Goal: Transaction & Acquisition: Purchase product/service

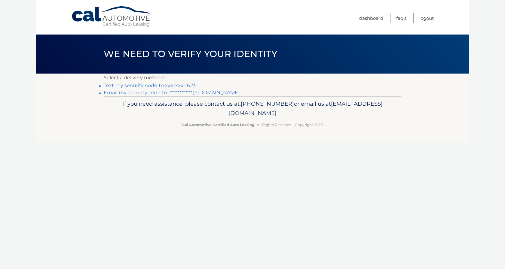
click at [146, 87] on link "Text my security code to xxx-xxx-1623" at bounding box center [150, 86] width 92 height 6
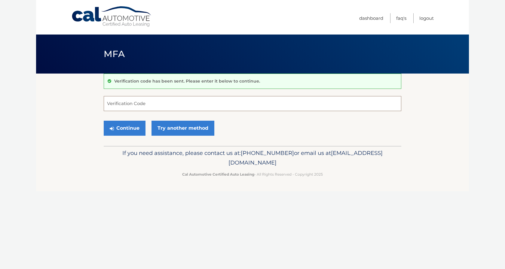
click at [120, 106] on input "Verification Code" at bounding box center [252, 103] width 297 height 15
type input "287155"
click at [122, 129] on button "Continue" at bounding box center [125, 128] width 42 height 15
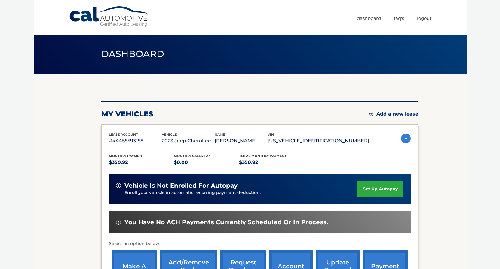
scroll to position [110, 0]
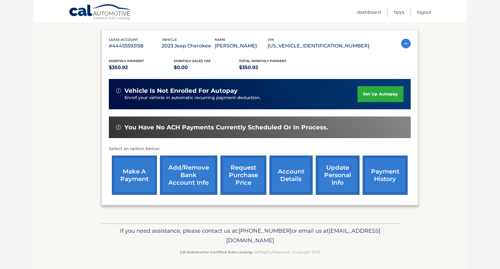
click at [135, 169] on link "make a payment" at bounding box center [134, 175] width 45 height 39
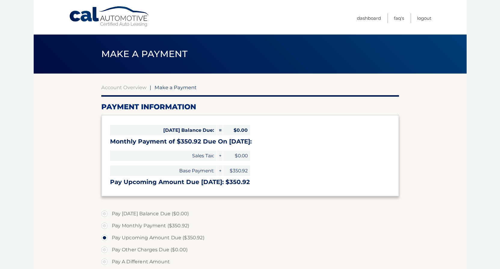
select select "MjAyMzRmNmQtZDIwNy00NjAwLWFmMTEtMmNkYWE2NzcyNjQ5"
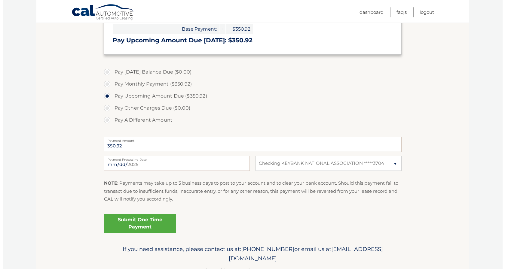
scroll to position [153, 0]
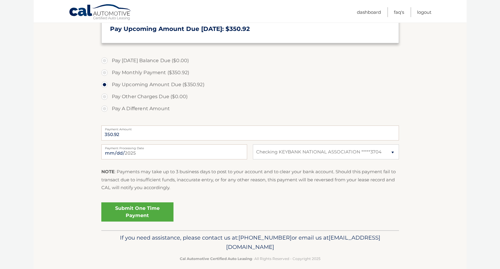
click at [134, 213] on link "Submit One Time Payment" at bounding box center [137, 211] width 72 height 19
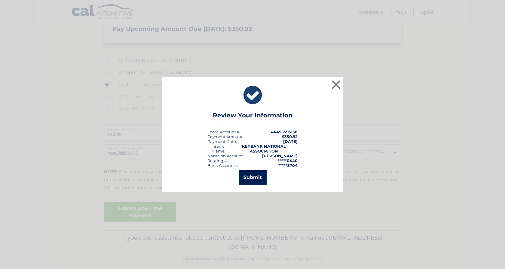
click at [255, 178] on button "Submit" at bounding box center [252, 177] width 28 height 14
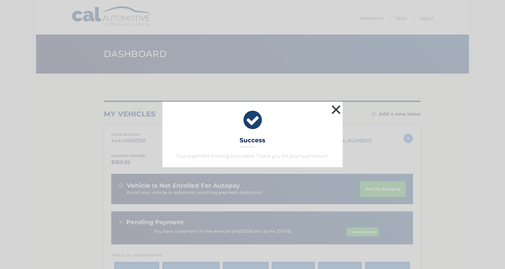
click at [335, 109] on button "×" at bounding box center [336, 110] width 12 height 12
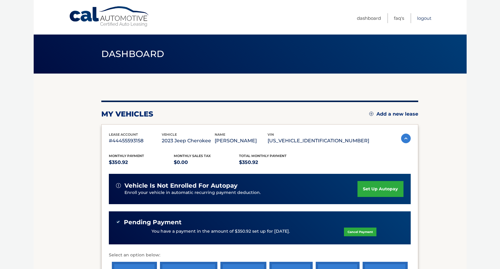
click at [423, 17] on link "Logout" at bounding box center [424, 18] width 14 height 10
